Goal: Check status

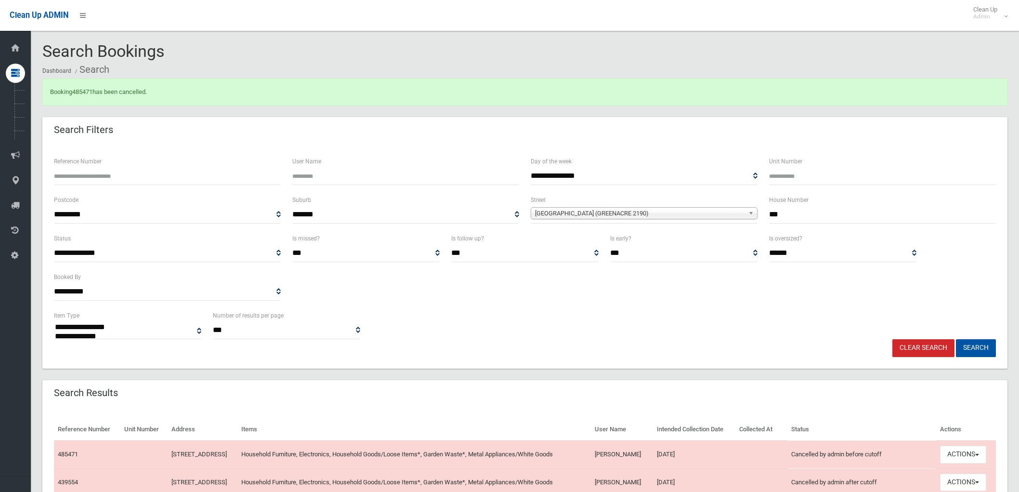
select select
click at [926, 349] on link "Clear Search" at bounding box center [924, 348] width 62 height 18
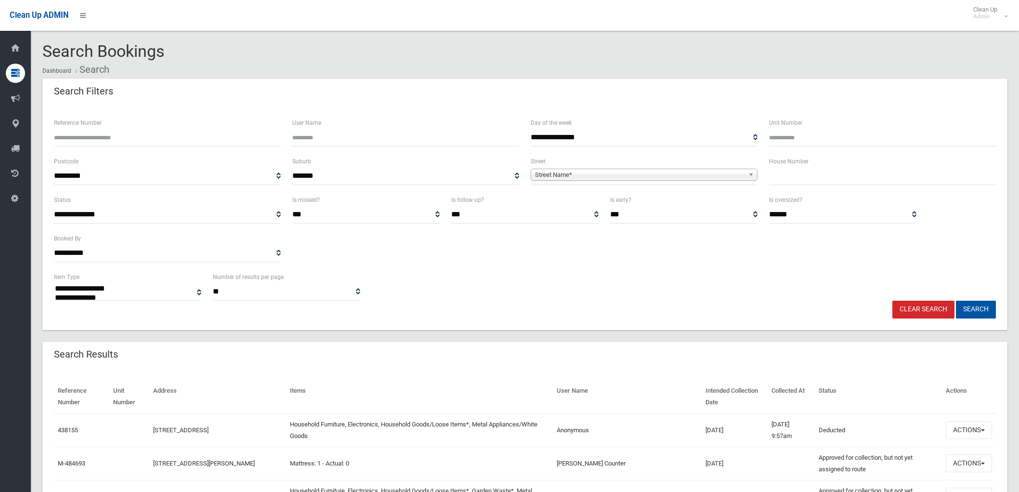
select select
click at [173, 145] on input "Reference Number" at bounding box center [167, 138] width 227 height 18
type input "******"
click at [956, 301] on button "Search" at bounding box center [976, 310] width 40 height 18
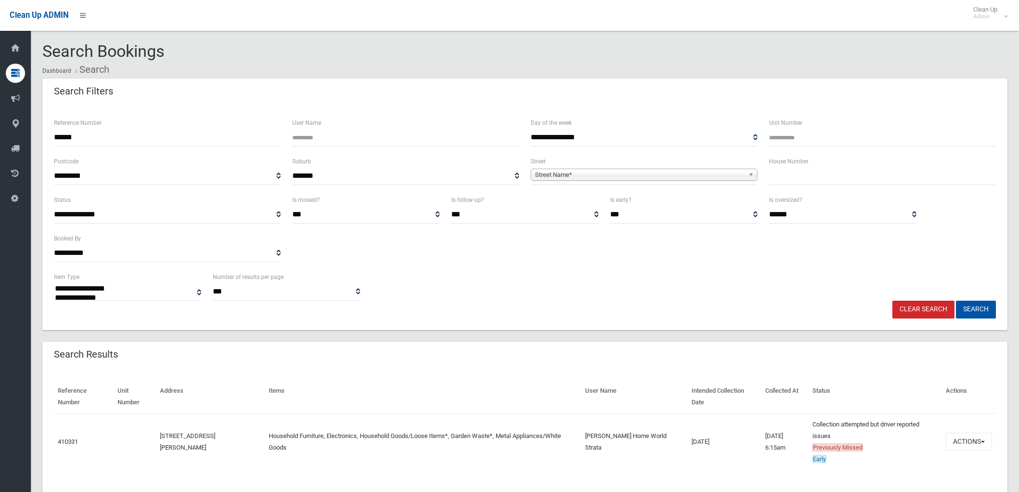
select select
click at [965, 447] on button "Actions" at bounding box center [969, 442] width 46 height 18
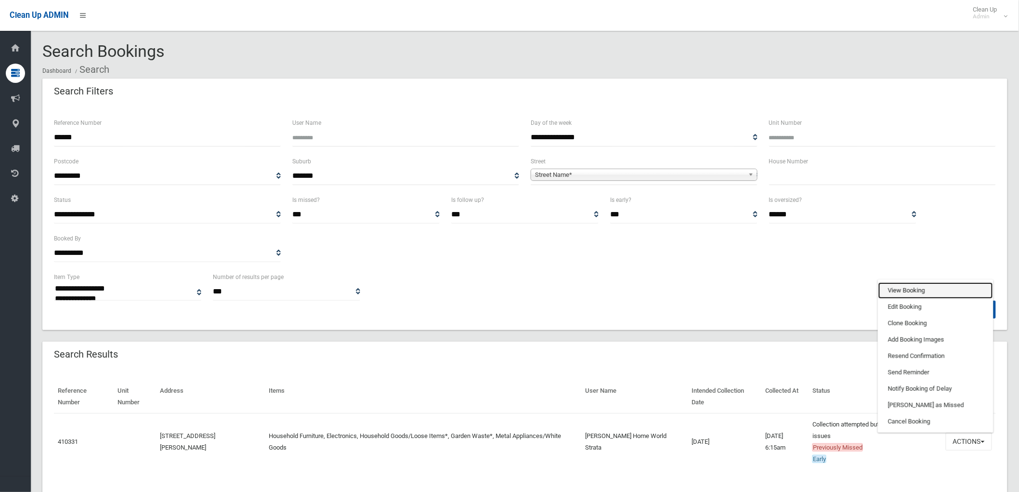
click at [901, 293] on link "View Booking" at bounding box center [936, 290] width 115 height 16
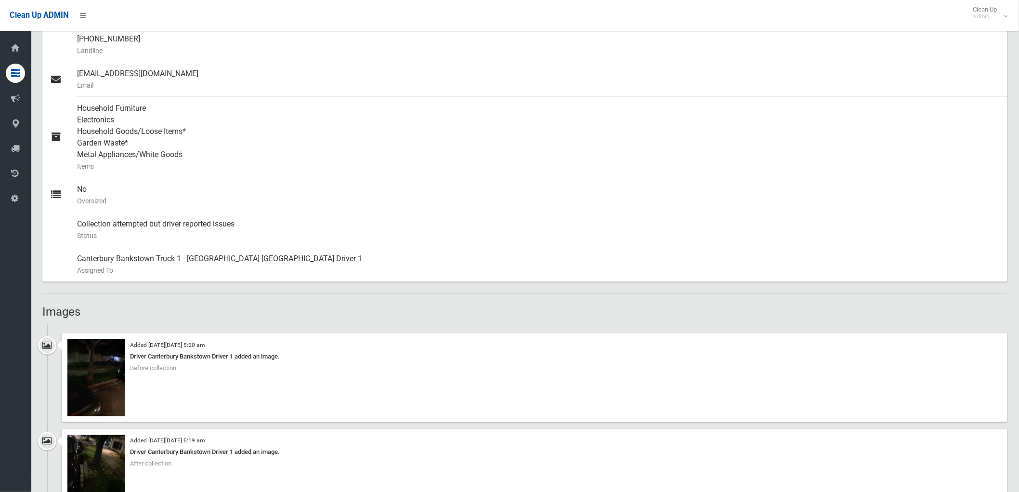
scroll to position [374, 0]
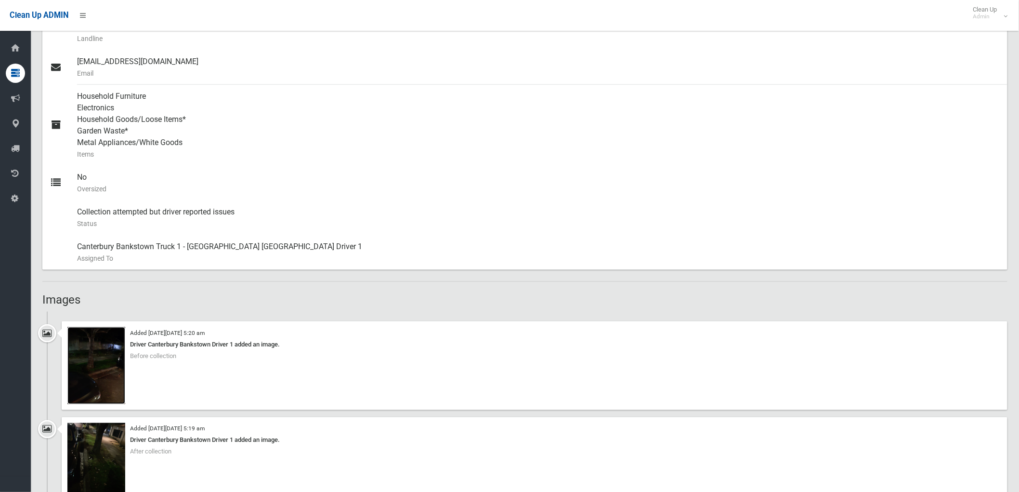
click at [104, 370] on img at bounding box center [96, 365] width 58 height 77
click at [107, 446] on img at bounding box center [96, 461] width 58 height 77
click at [93, 379] on img at bounding box center [96, 365] width 58 height 77
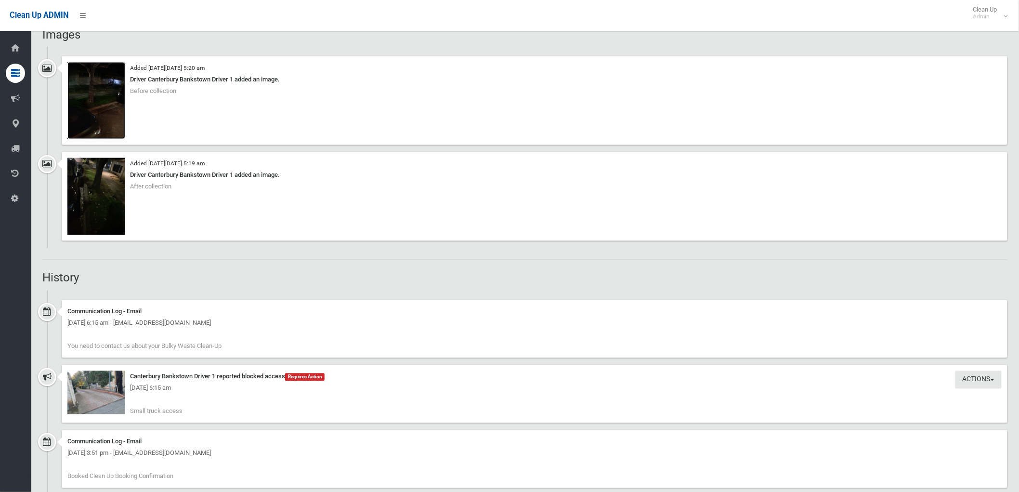
scroll to position [642, 0]
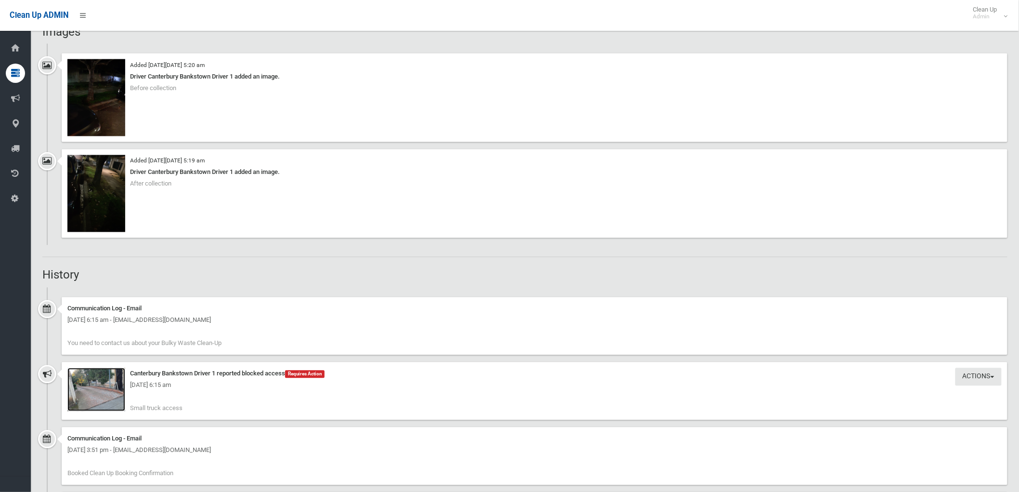
click at [105, 393] on img at bounding box center [96, 389] width 58 height 43
click at [99, 388] on div "Wednesday 24th September 2025 - 6:15 am" at bounding box center [534, 386] width 935 height 12
click at [94, 394] on img at bounding box center [96, 389] width 58 height 43
click at [114, 385] on div "Wednesday 24th September 2025 - 6:15 am" at bounding box center [534, 386] width 935 height 12
click at [97, 384] on div "Wednesday 24th September 2025 - 6:15 am" at bounding box center [534, 386] width 935 height 12
